Goal: Information Seeking & Learning: Learn about a topic

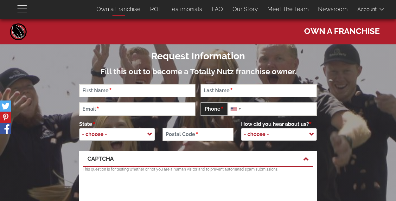
click at [137, 9] on link "Own a Franchise" at bounding box center [118, 9] width 53 height 13
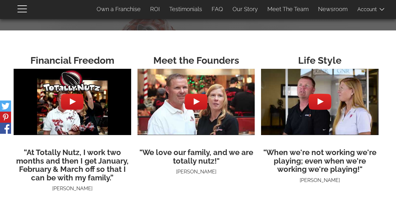
scroll to position [1571, 0]
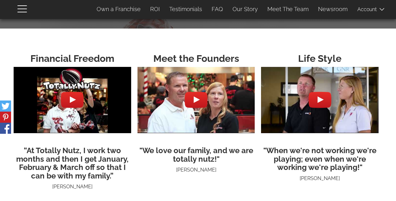
click at [73, 101] on div at bounding box center [72, 99] width 23 height 23
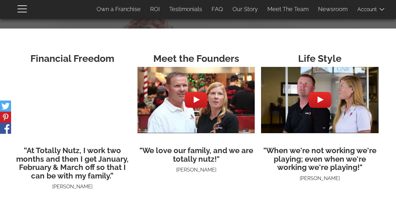
click at [194, 119] on img at bounding box center [195, 100] width 117 height 88
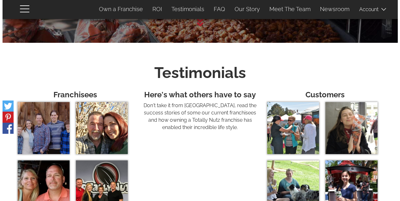
scroll to position [2005, 0]
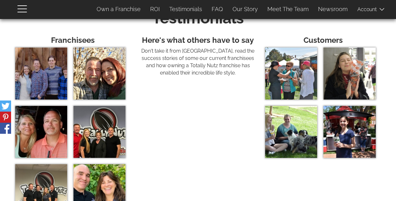
click at [52, 66] on img at bounding box center [41, 73] width 52 height 52
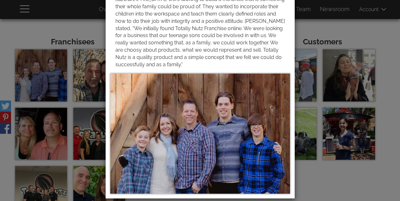
scroll to position [0, 0]
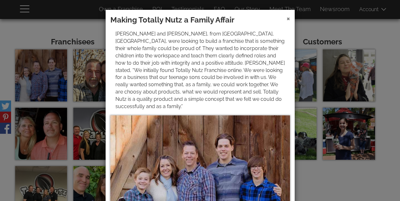
click at [287, 18] on span "×" at bounding box center [288, 18] width 3 height 9
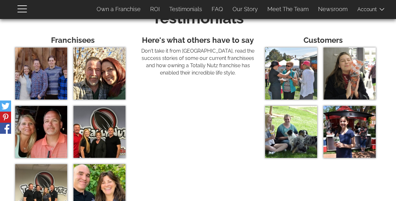
click at [103, 61] on img at bounding box center [99, 73] width 52 height 52
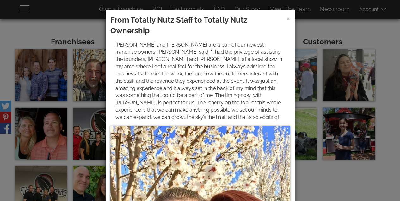
click at [52, 135] on div "× From Totally Nutz Staff to Totally Nutz Ownership Tom and Megan Jeffords are …" at bounding box center [200, 100] width 400 height 201
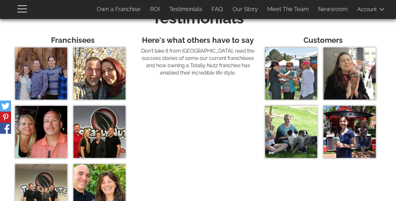
click at [52, 135] on img at bounding box center [41, 132] width 52 height 52
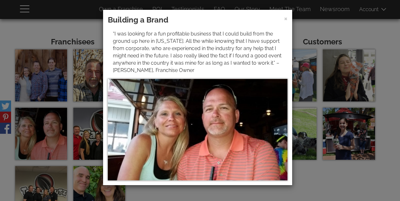
click at [86, 129] on div "× Building a Brand “I was looking for a fun profitable business that I could bu…" at bounding box center [200, 100] width 400 height 201
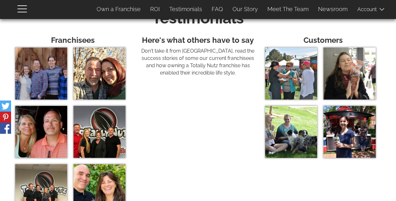
click at [86, 129] on img at bounding box center [99, 132] width 52 height 52
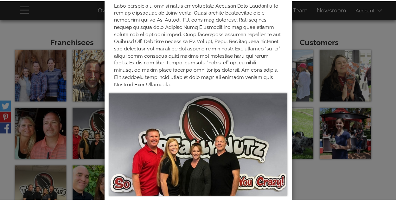
scroll to position [61, 0]
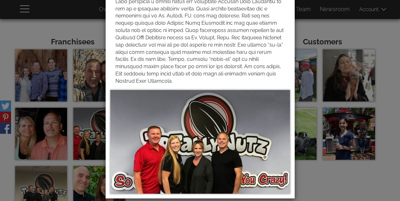
click at [48, 27] on div "× Two Revenue Streams" at bounding box center [200, 100] width 400 height 201
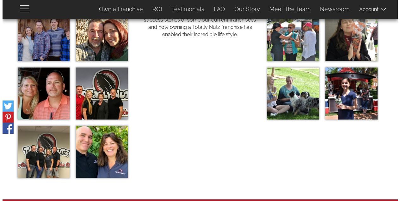
scroll to position [2048, 0]
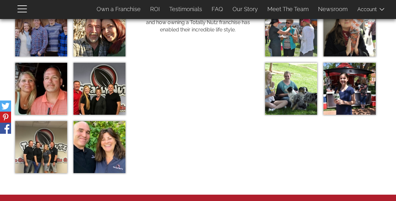
click at [49, 149] on img at bounding box center [41, 147] width 52 height 52
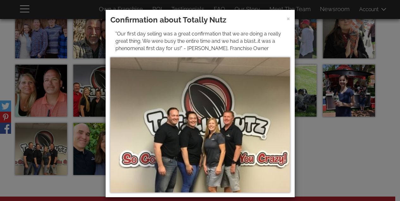
click at [84, 146] on div "× Confirmation about Totally Nutz "Our first day selling was a great confirmati…" at bounding box center [200, 100] width 400 height 201
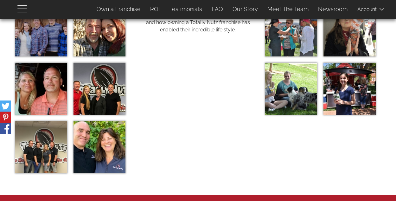
click at [88, 142] on img at bounding box center [99, 147] width 52 height 52
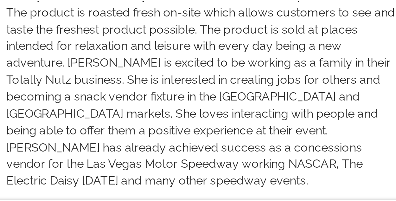
scroll to position [29, 0]
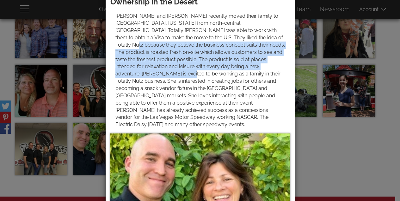
drag, startPoint x: 219, startPoint y: 38, endPoint x: 251, endPoint y: 128, distance: 95.7
click at [232, 88] on p "[PERSON_NAME] and [PERSON_NAME] recently moved their family to [GEOGRAPHIC_DATA…" at bounding box center [201, 71] width 170 height 116
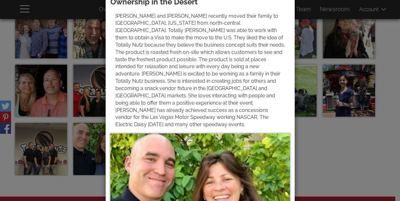
click at [315, 171] on div "× From the French Countryside to Totally Nutz Ownership in the Desert" at bounding box center [200, 100] width 400 height 201
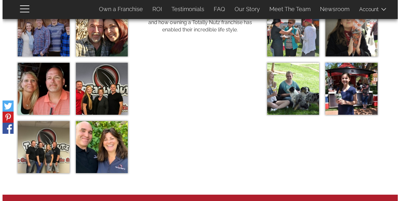
scroll to position [1957, 0]
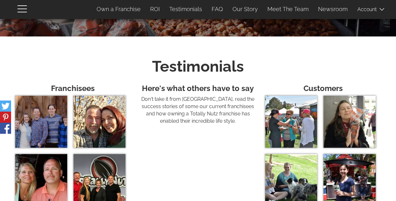
click at [301, 118] on img at bounding box center [291, 122] width 52 height 52
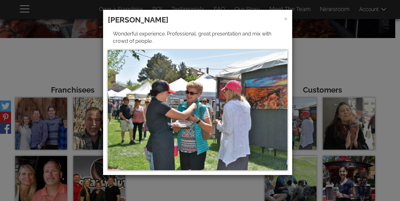
click at [344, 115] on div "× Sharon Wonderful experience. Professional, great presentation and mix with cr…" at bounding box center [200, 100] width 400 height 201
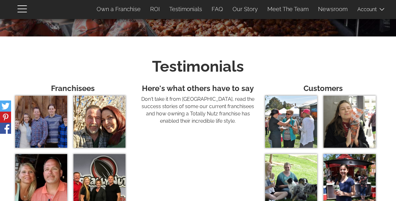
click at [345, 115] on img at bounding box center [349, 122] width 52 height 52
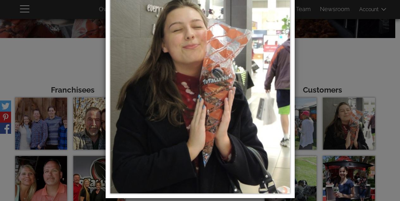
scroll to position [103, 0]
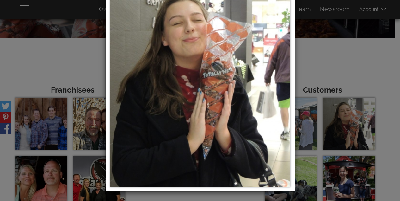
click at [342, 51] on div "× Tiffany I absolutely love the holidays and being able to get my fix of freshl…" at bounding box center [200, 100] width 400 height 201
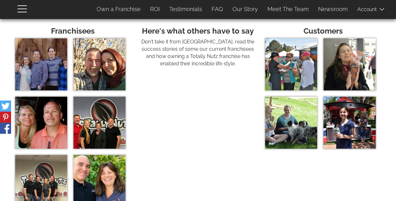
scroll to position [2020, 0]
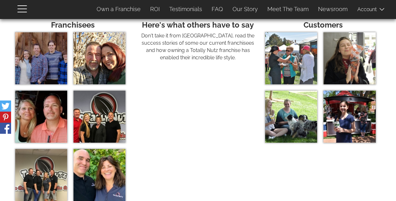
click at [286, 118] on img at bounding box center [291, 117] width 52 height 52
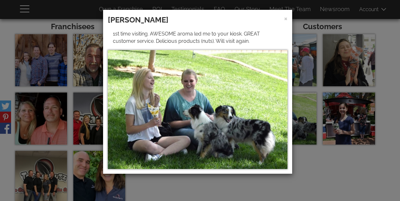
click at [348, 120] on div "× Hilary 1st time visiting. AWESOME aroma led me to your kiosk. GREAT customer …" at bounding box center [200, 100] width 400 height 201
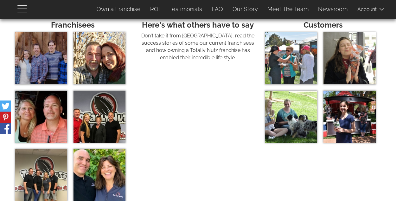
click at [348, 120] on img at bounding box center [349, 117] width 52 height 52
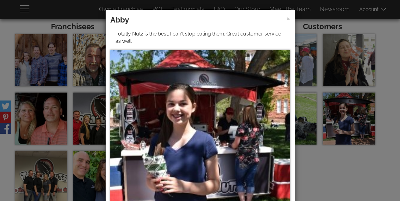
click at [314, 172] on div "× Abby Totally Nutz is the best. I can't stop eating them. Great customer servi…" at bounding box center [200, 100] width 400 height 201
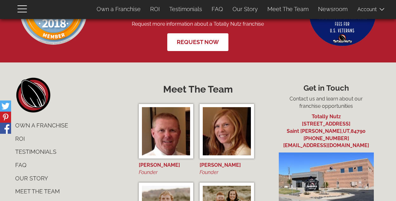
scroll to position [2266, 0]
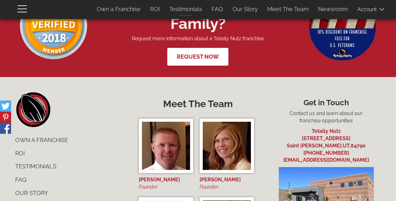
click at [186, 11] on link "Testimonials" at bounding box center [185, 9] width 42 height 13
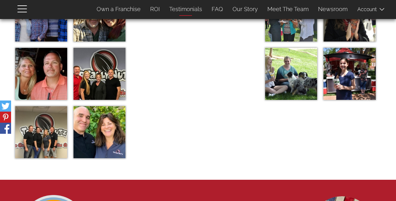
scroll to position [1992, 0]
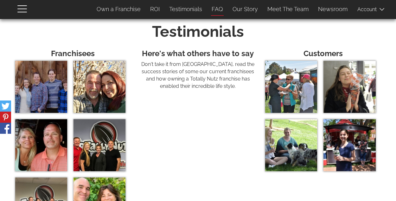
click at [222, 11] on link "FAQ" at bounding box center [217, 9] width 21 height 13
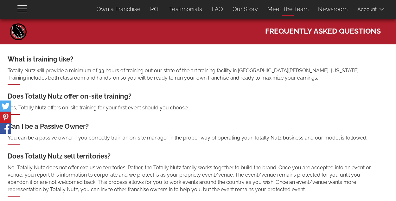
click at [297, 9] on link "Meet The Team" at bounding box center [287, 9] width 51 height 13
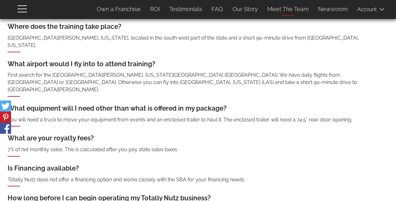
scroll to position [551, 0]
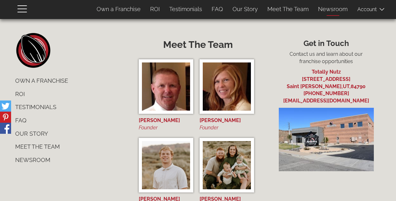
click at [337, 8] on link "Newsroom" at bounding box center [332, 9] width 39 height 13
click at [337, 13] on link "Newsroom" at bounding box center [332, 9] width 39 height 13
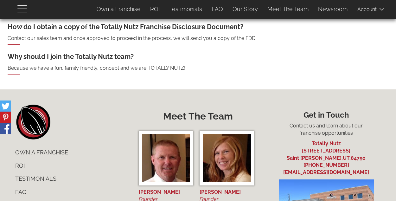
scroll to position [400, 0]
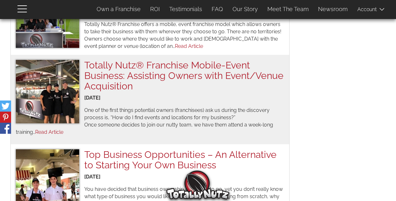
scroll to position [673, 0]
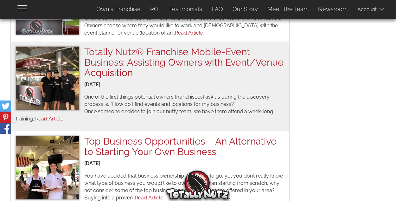
click at [48, 116] on link "Read Article" at bounding box center [49, 119] width 28 height 6
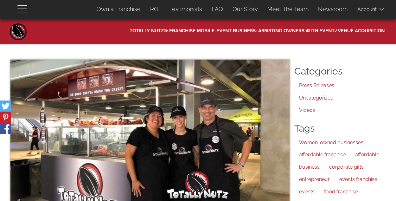
click at [374, 8] on span at bounding box center [373, 9] width 32 height 13
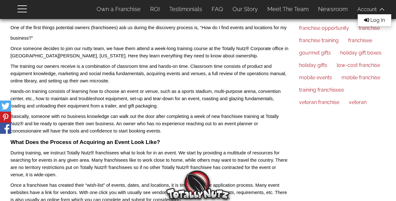
scroll to position [254, 0]
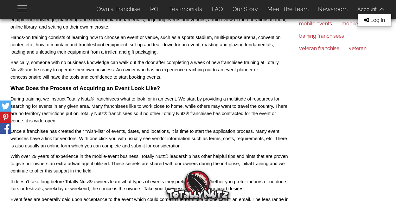
click at [19, 12] on span "button" at bounding box center [21, 12] width 9 height 1
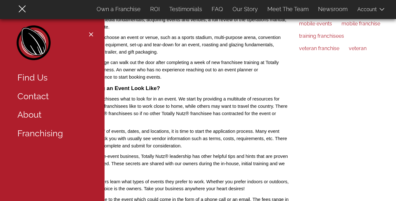
click at [30, 80] on link "Find Us" at bounding box center [54, 77] width 82 height 19
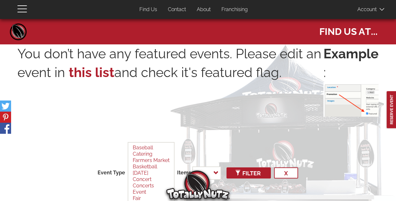
select select
click at [34, 77] on p "You don’t have any featured events. Please edit an event in this list and check…" at bounding box center [170, 78] width 306 height 69
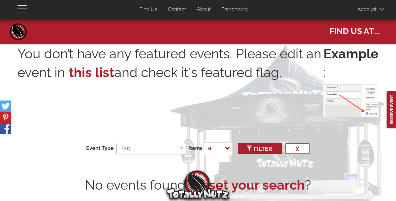
click at [130, 151] on input "search" at bounding box center [150, 147] width 64 height 7
type input "denver"
click at [154, 167] on div "You don’t have any featured events. Please edit an event in this list and check…" at bounding box center [197, 119] width 361 height 150
click at [246, 149] on span "submit" at bounding box center [249, 148] width 6 height 6
select select
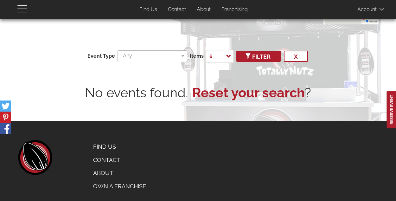
scroll to position [98, 0]
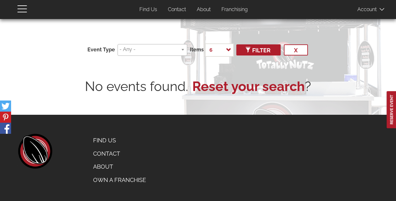
click at [137, 47] on input "search" at bounding box center [151, 49] width 64 height 7
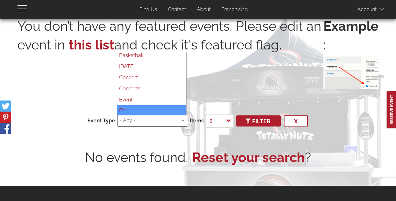
scroll to position [28, 0]
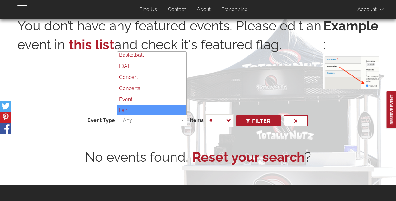
click at [141, 120] on input "search" at bounding box center [151, 119] width 64 height 7
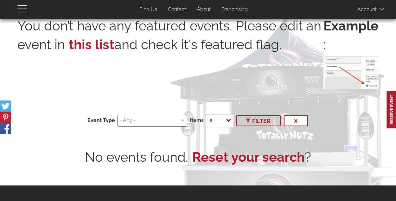
click at [252, 118] on span "Filter" at bounding box center [258, 120] width 24 height 7
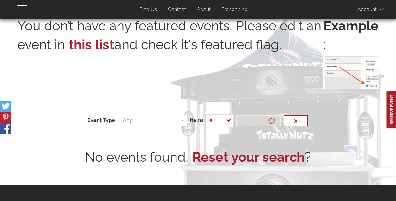
select select
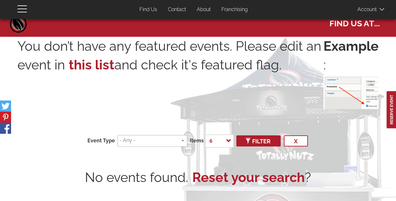
scroll to position [0, 0]
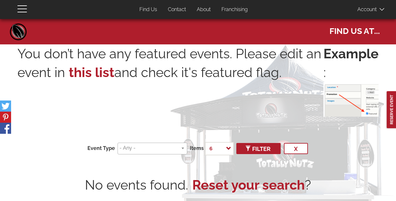
click at [343, 36] on span "Find us at..." at bounding box center [354, 30] width 50 height 14
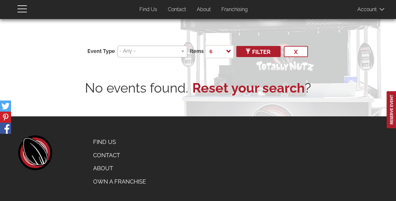
click at [279, 91] on link "Reset your search" at bounding box center [248, 87] width 112 height 19
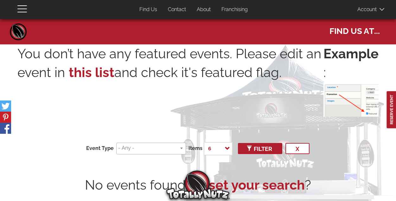
select select
click at [146, 146] on input "search" at bounding box center [150, 147] width 64 height 7
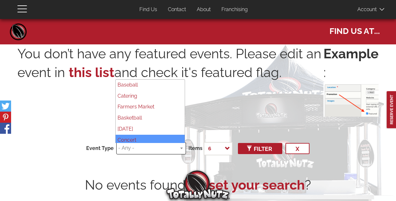
scroll to position [18, 0]
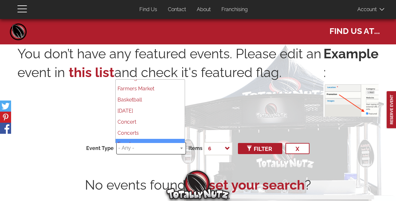
click at [143, 148] on input "search" at bounding box center [150, 147] width 64 height 7
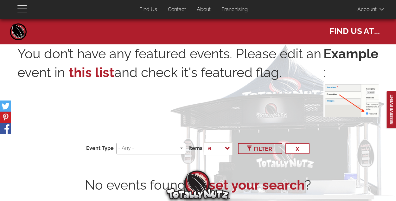
click at [262, 151] on span "Filter" at bounding box center [260, 148] width 24 height 7
select select
click at [101, 70] on link "this list" at bounding box center [92, 73] width 46 height 16
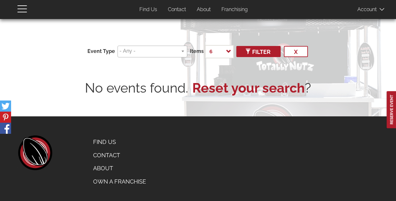
scroll to position [97, 0]
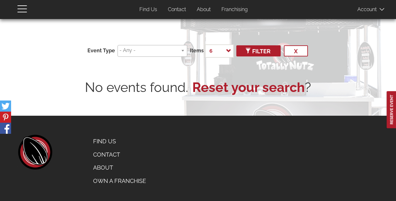
click at [107, 167] on link "About" at bounding box center [119, 167] width 62 height 13
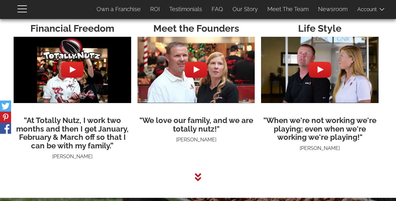
scroll to position [1606, 0]
